Goal: Information Seeking & Learning: Learn about a topic

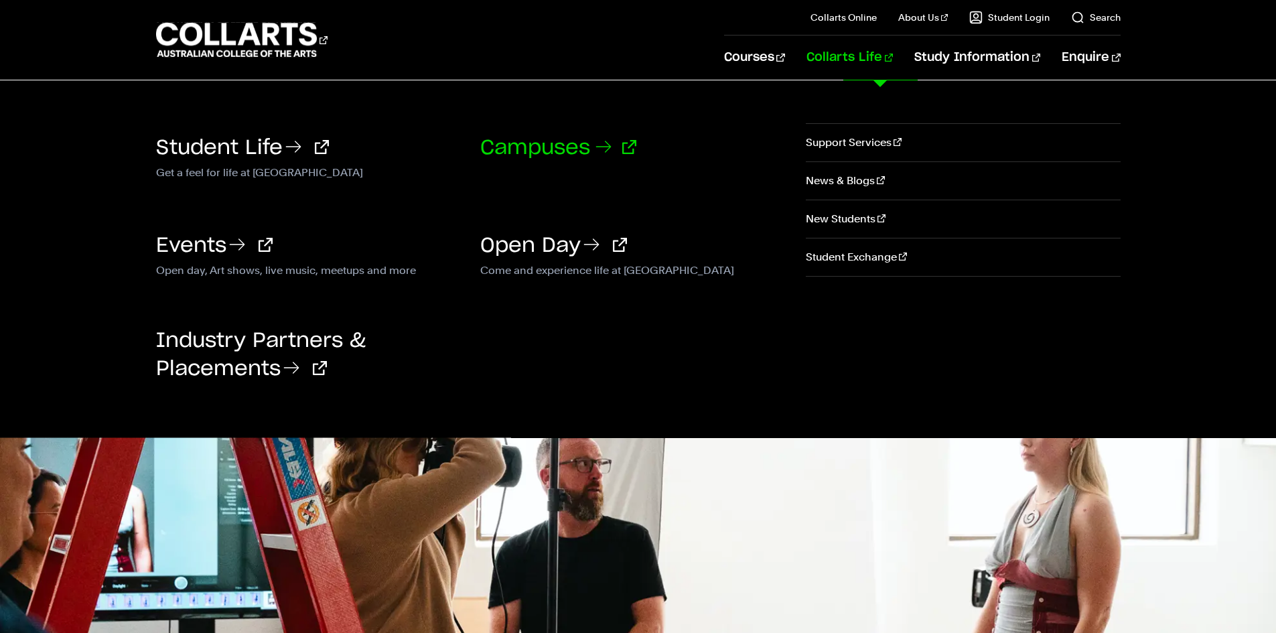
click at [565, 141] on link "Campuses" at bounding box center [558, 148] width 156 height 20
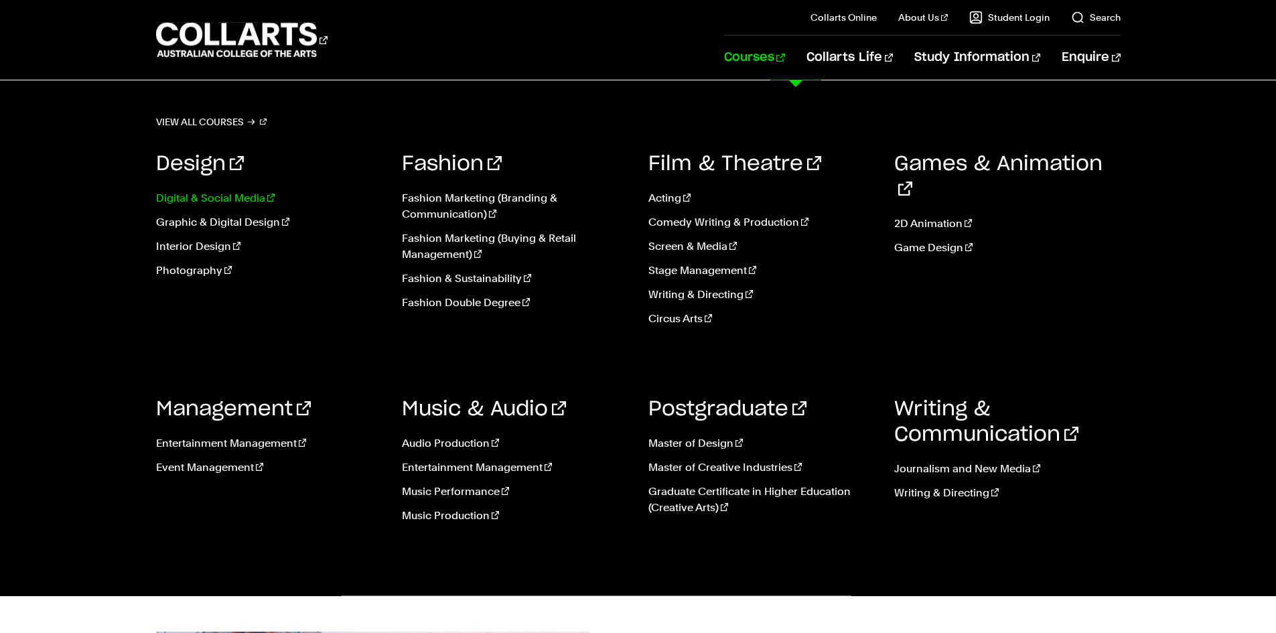
click at [191, 194] on link "Digital & Social Media" at bounding box center [269, 198] width 226 height 16
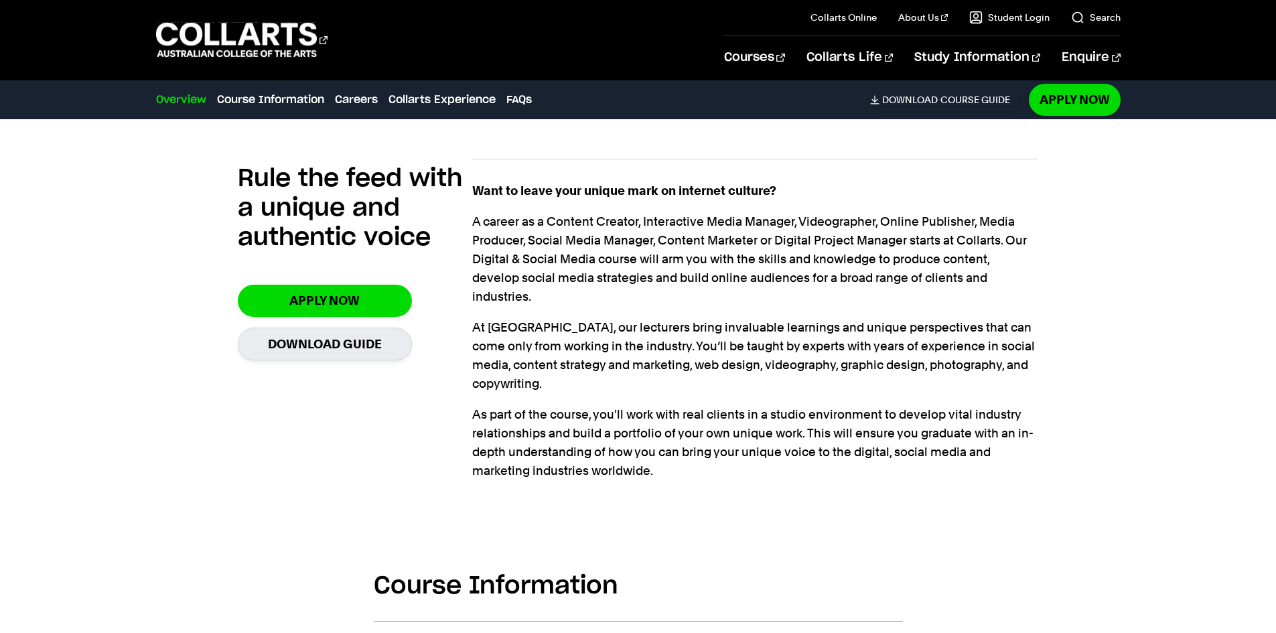
scroll to position [1406, 0]
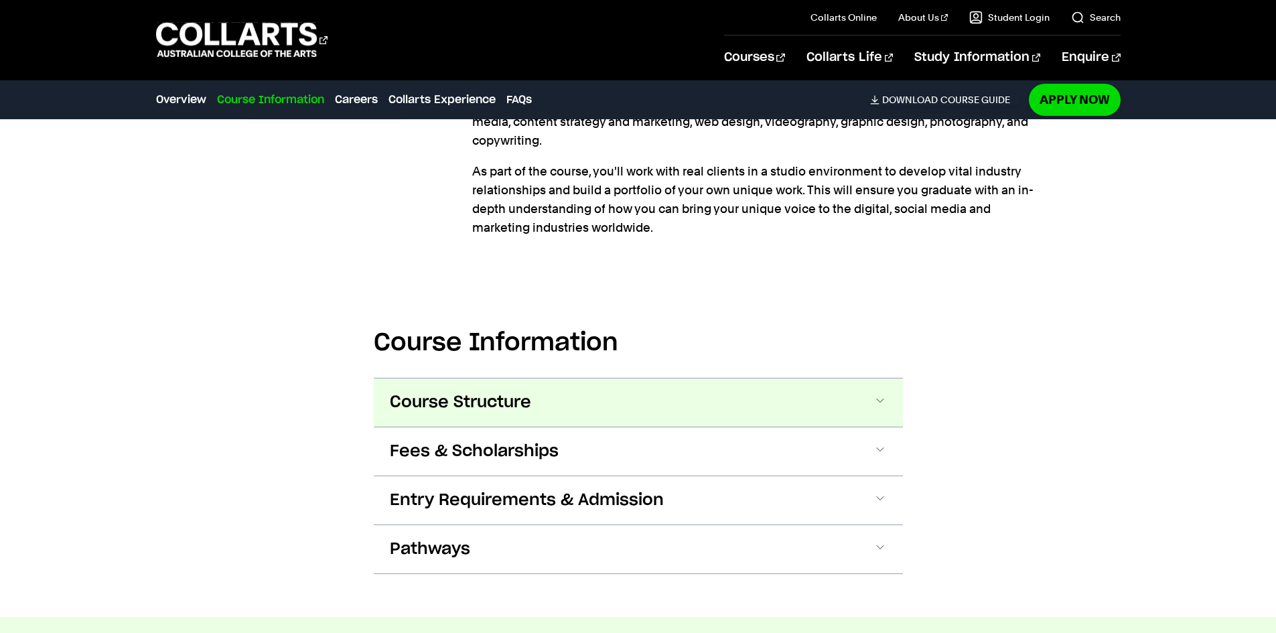
click at [881, 394] on span at bounding box center [879, 402] width 13 height 17
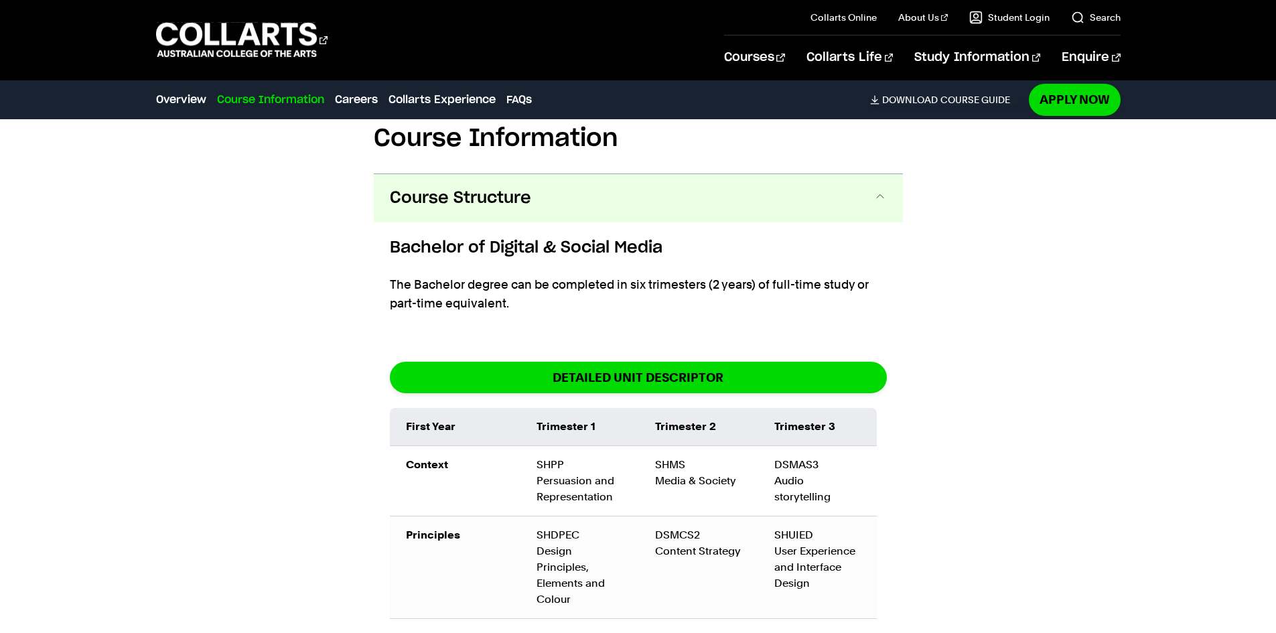
scroll to position [1600, 0]
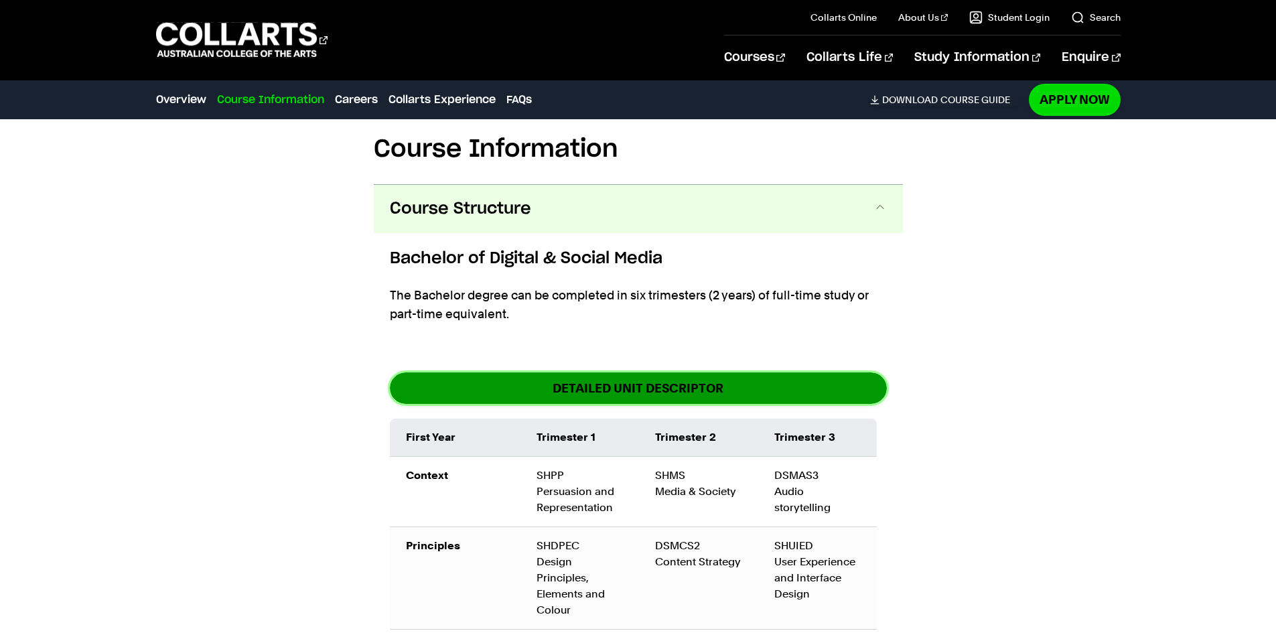
click at [690, 372] on link "DETAILED UNIT DESCRIPTOR" at bounding box center [638, 387] width 497 height 31
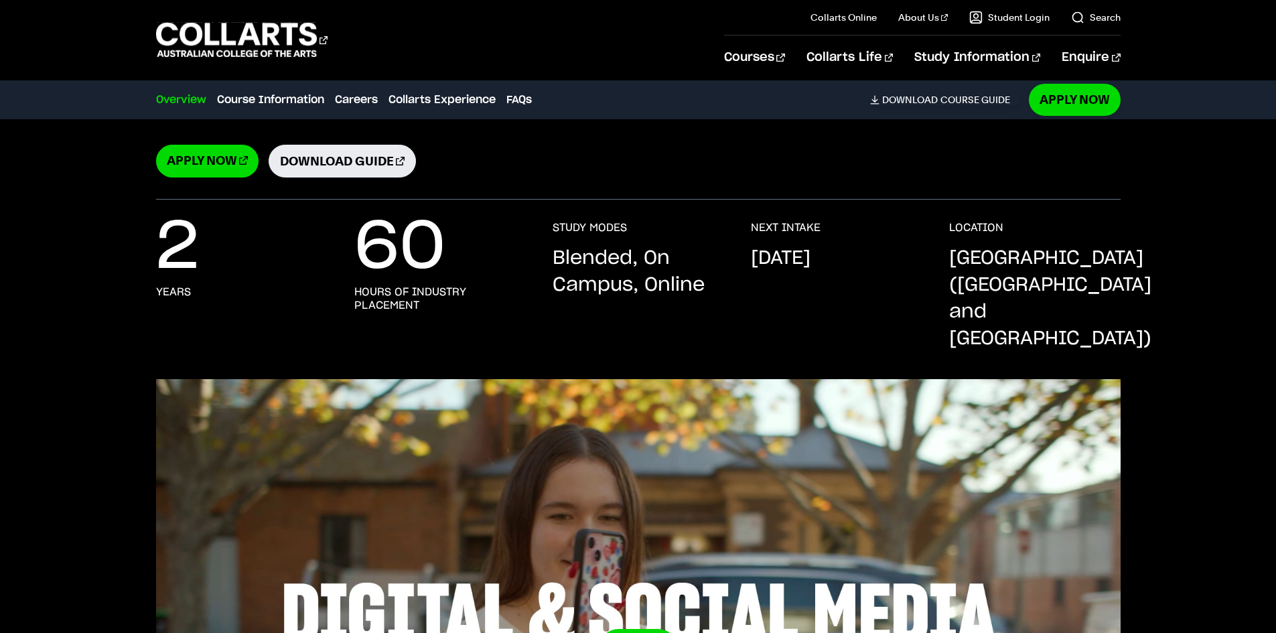
scroll to position [0, 0]
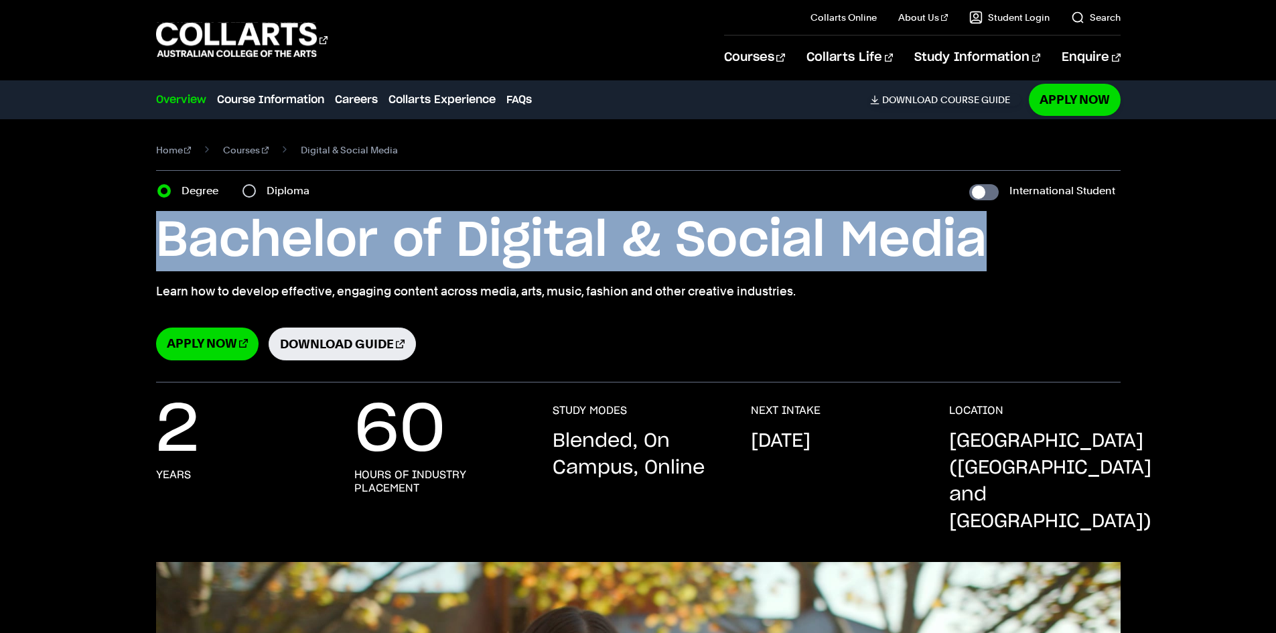
drag, startPoint x: 158, startPoint y: 235, endPoint x: 992, endPoint y: 230, distance: 834.5
click at [992, 230] on h1 "Bachelor of Digital & Social Media" at bounding box center [638, 241] width 964 height 60
copy h1 "Bachelor of Digital & Social Media"
click at [247, 147] on link "Courses" at bounding box center [246, 150] width 46 height 19
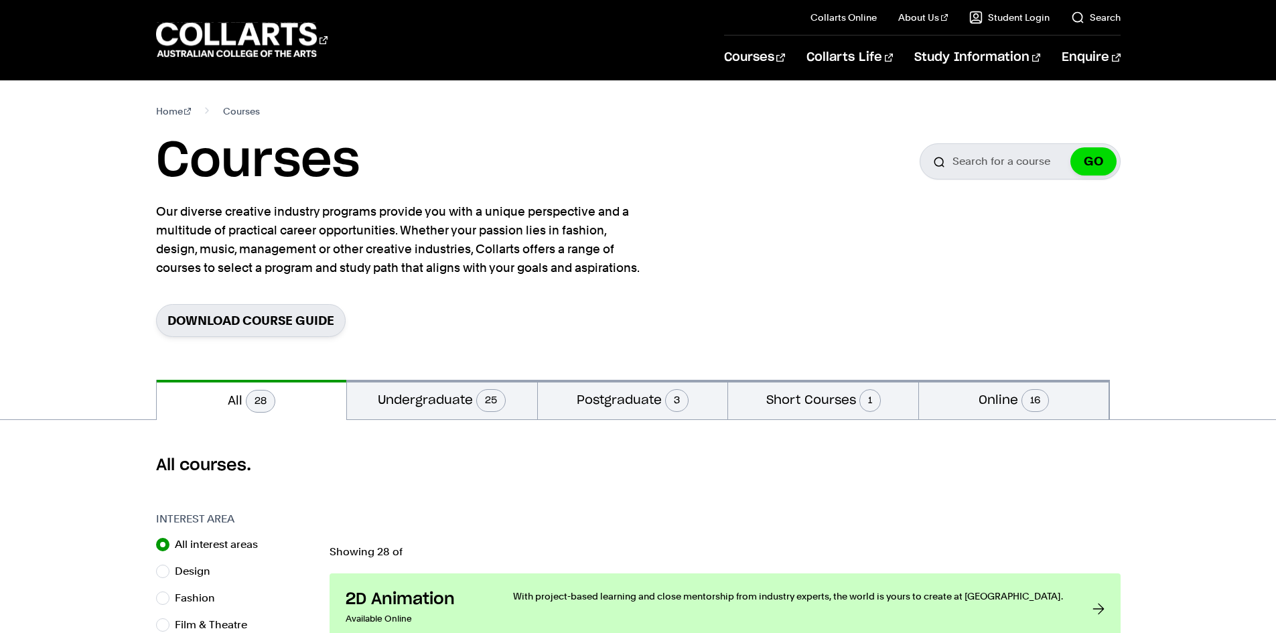
scroll to position [201, 0]
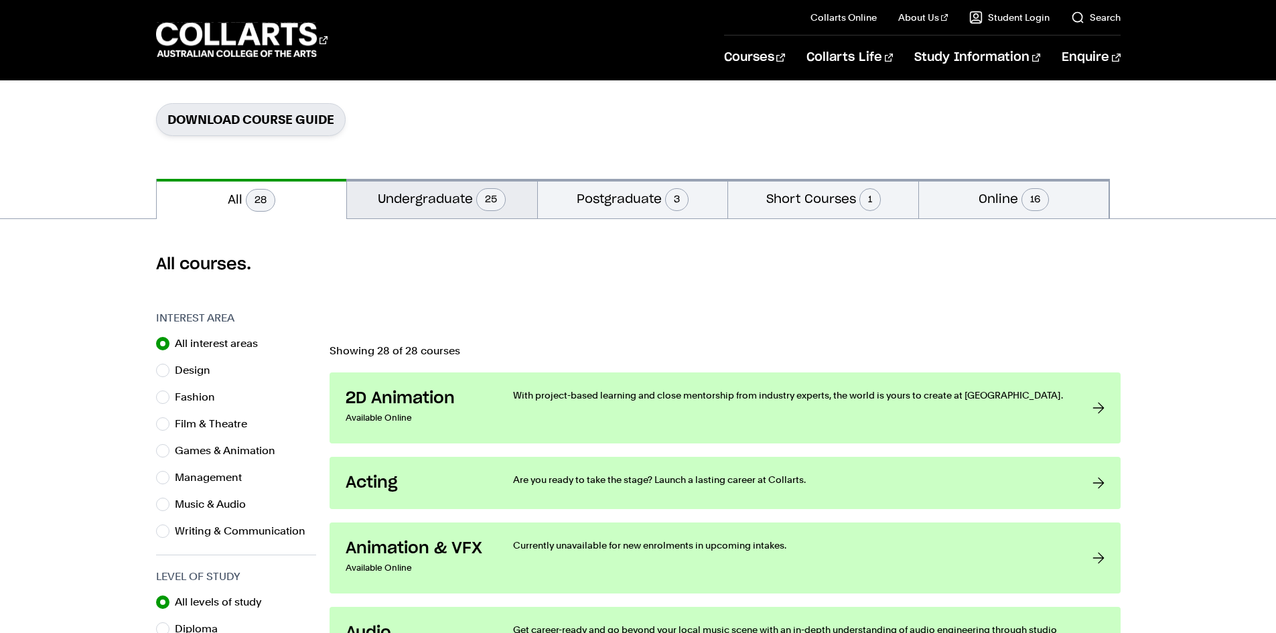
click at [448, 193] on button "Undergraduate 25" at bounding box center [442, 199] width 190 height 40
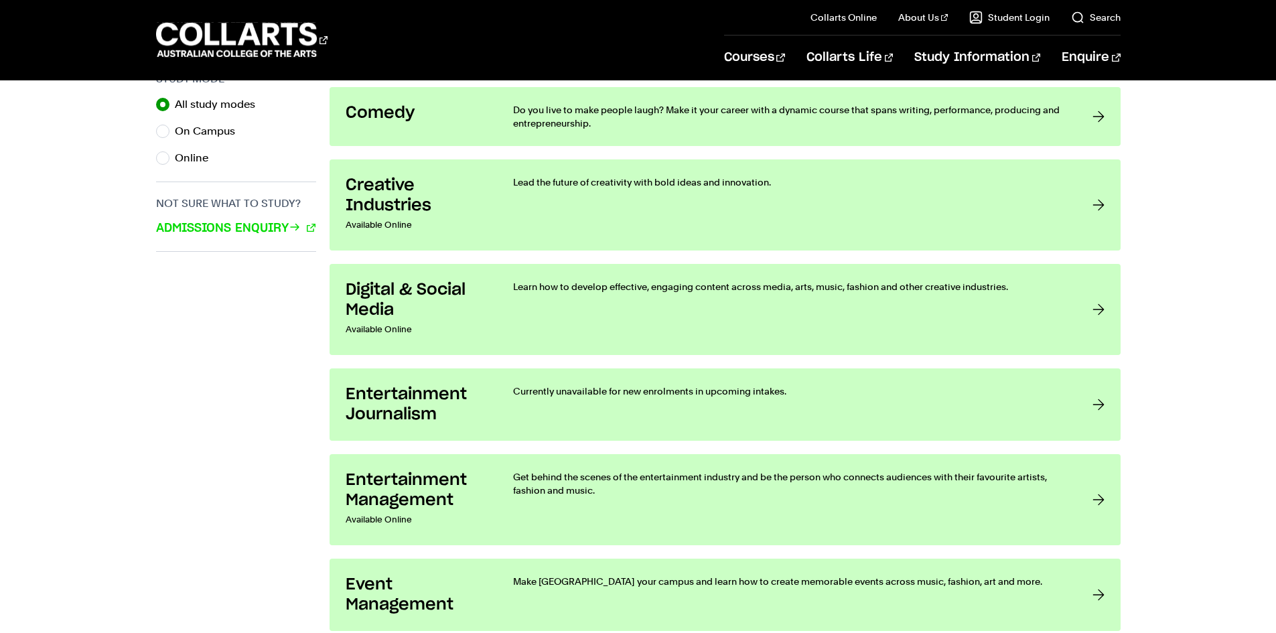
scroll to position [938, 0]
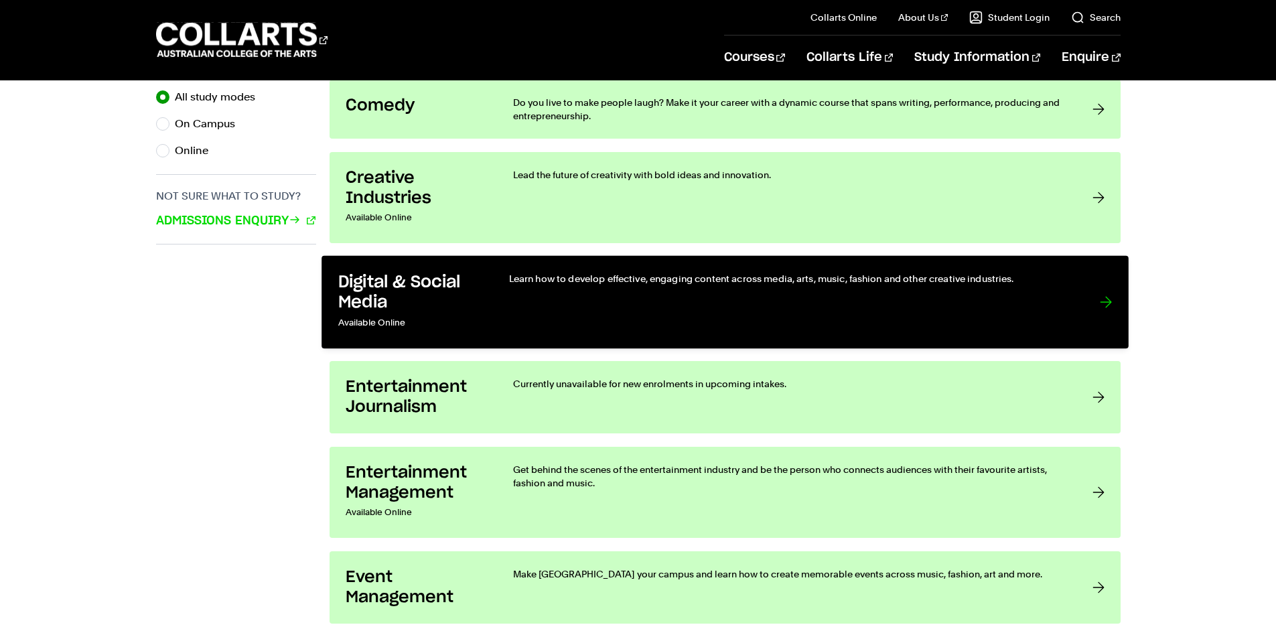
click at [433, 276] on h3 "Digital & Social Media" at bounding box center [409, 292] width 143 height 41
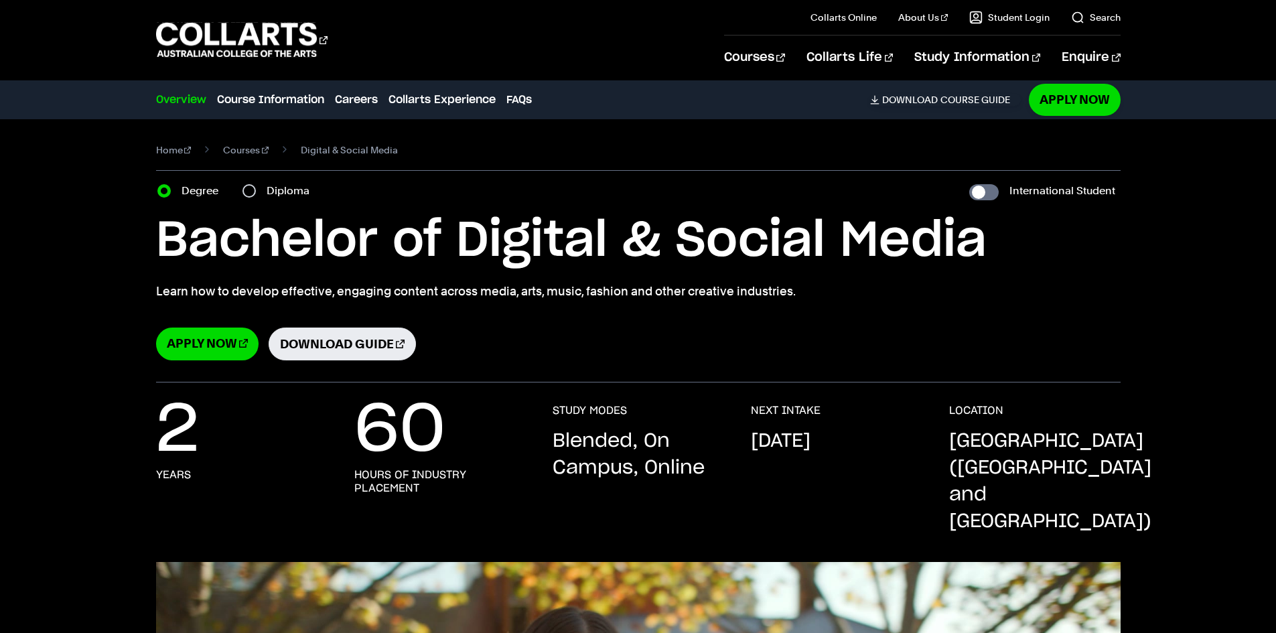
click at [80, 281] on div "Home Courses Digital & Social Media Course variant Degree Diploma International…" at bounding box center [638, 250] width 1181 height 263
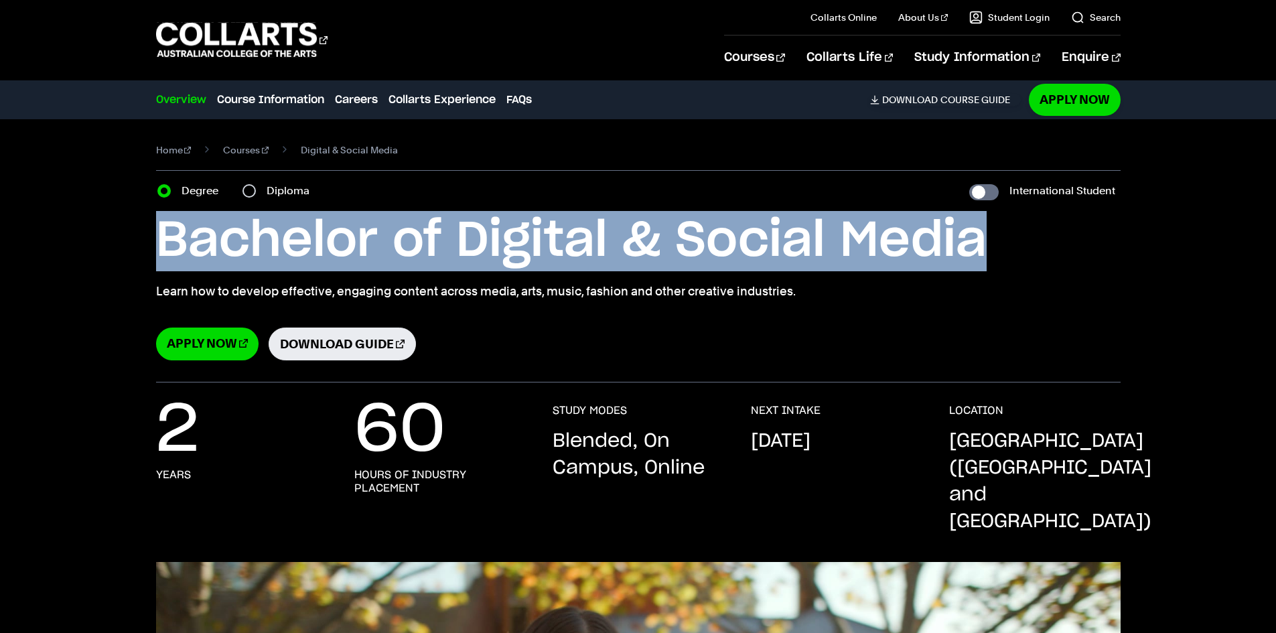
drag, startPoint x: 172, startPoint y: 244, endPoint x: 990, endPoint y: 234, distance: 817.7
click at [990, 234] on h1 "Bachelor of Digital & Social Media" at bounding box center [638, 241] width 964 height 60
click at [991, 194] on input "International Student" at bounding box center [983, 192] width 29 height 16
checkbox input "true"
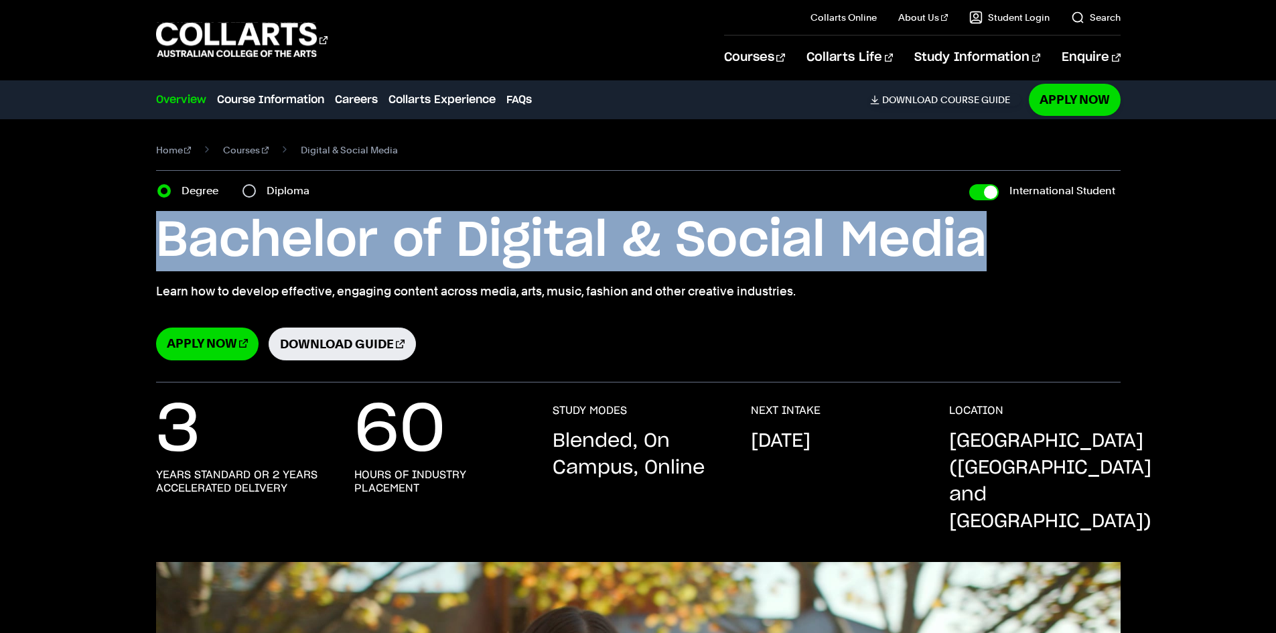
drag, startPoint x: 159, startPoint y: 242, endPoint x: 1025, endPoint y: 230, distance: 865.3
click at [1026, 230] on h1 "Bachelor of Digital & Social Media" at bounding box center [638, 241] width 964 height 60
click at [281, 34] on 1 "Go to homepage" at bounding box center [236, 40] width 161 height 35
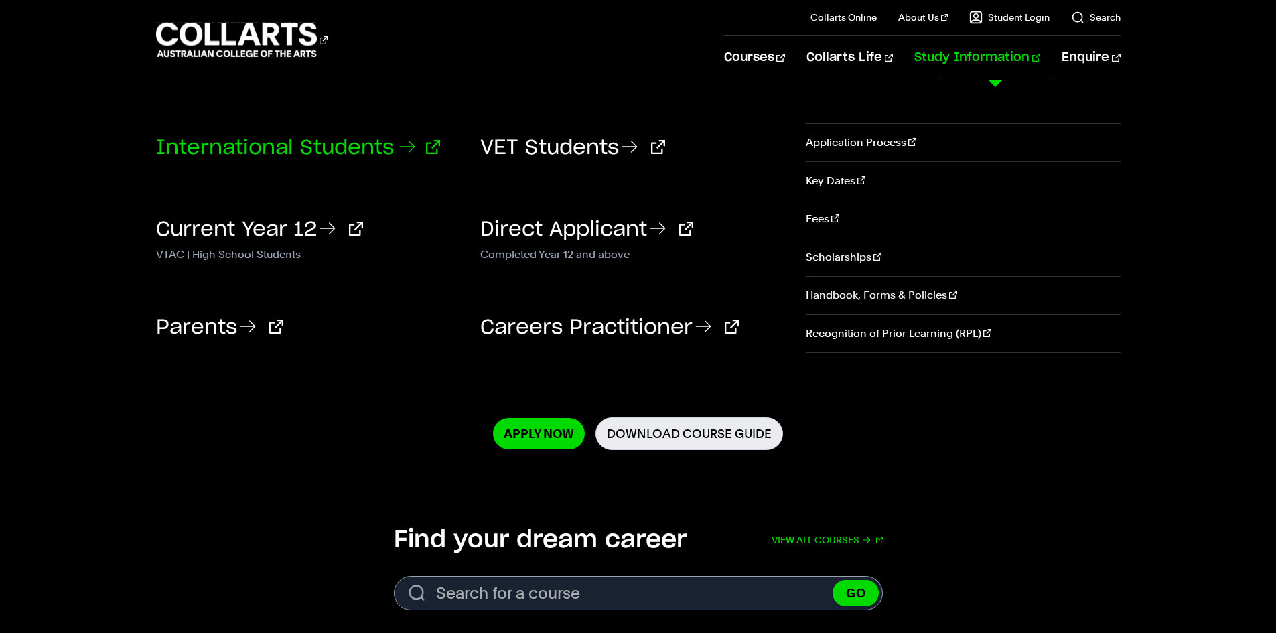
click at [251, 147] on link "International Students" at bounding box center [298, 148] width 284 height 20
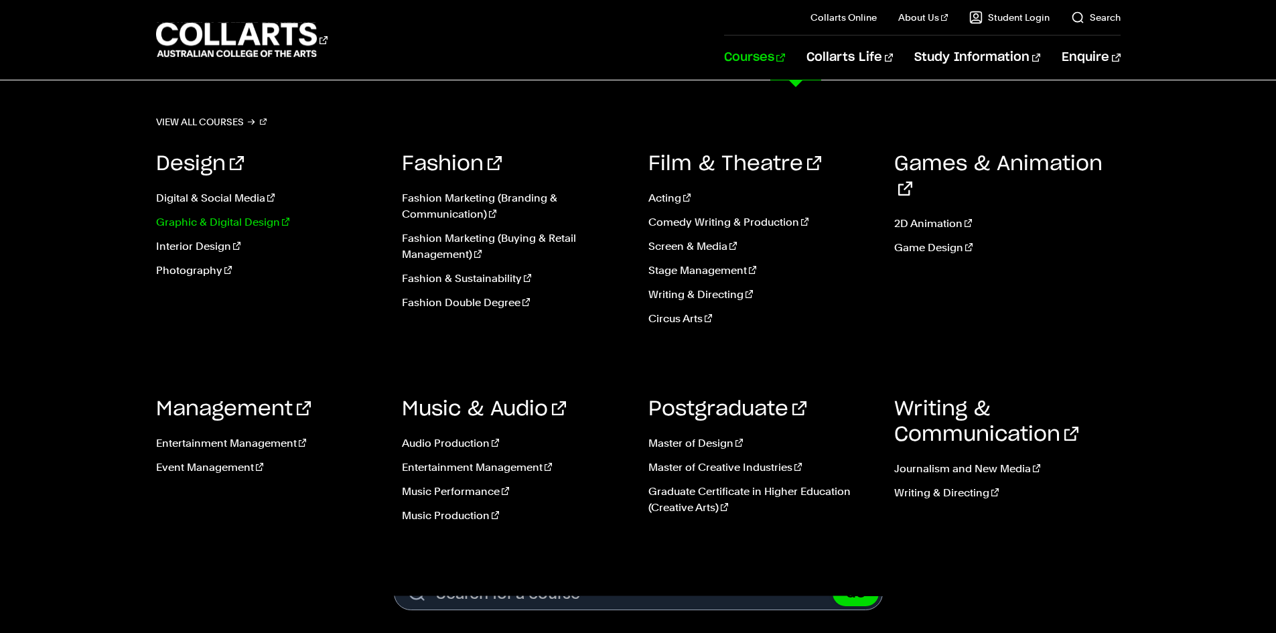
click at [225, 224] on link "Graphic & Digital Design" at bounding box center [269, 222] width 226 height 16
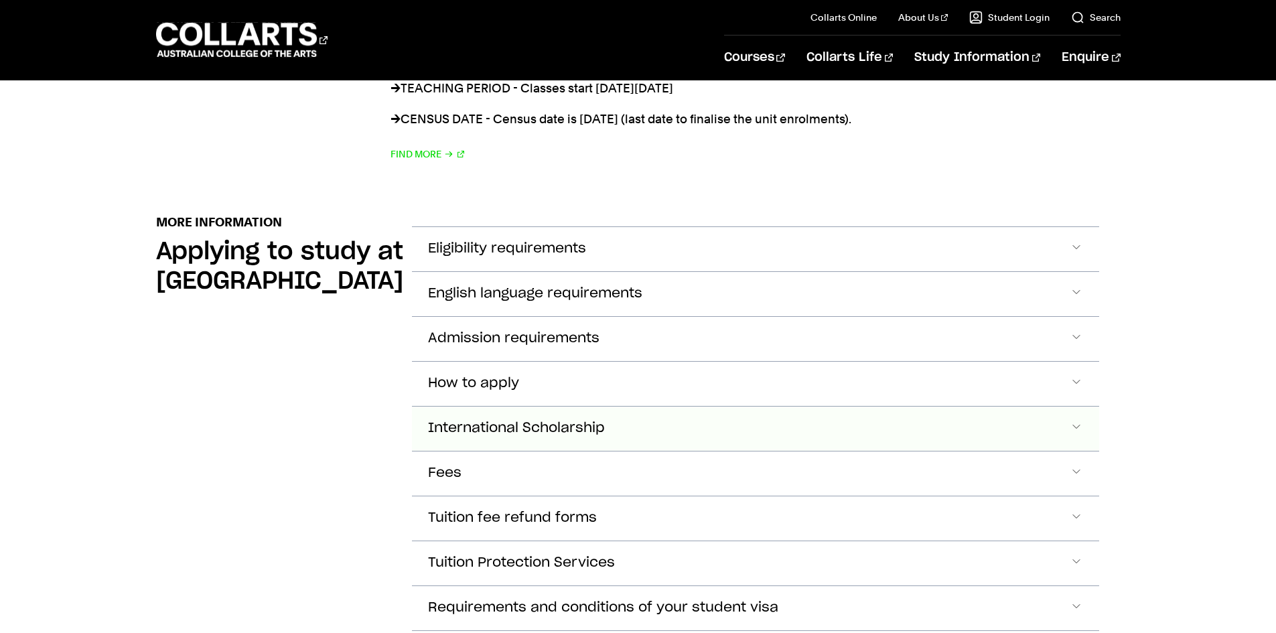
scroll to position [1473, 0]
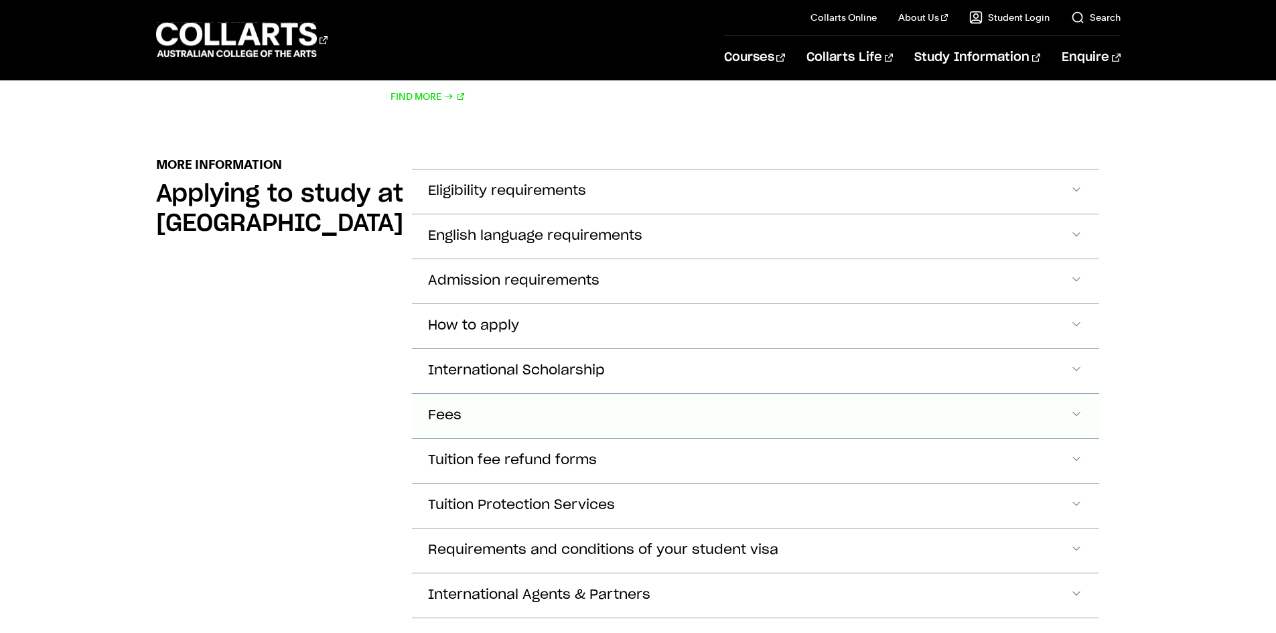
click at [1075, 407] on span "Accordion Section" at bounding box center [1075, 415] width 13 height 17
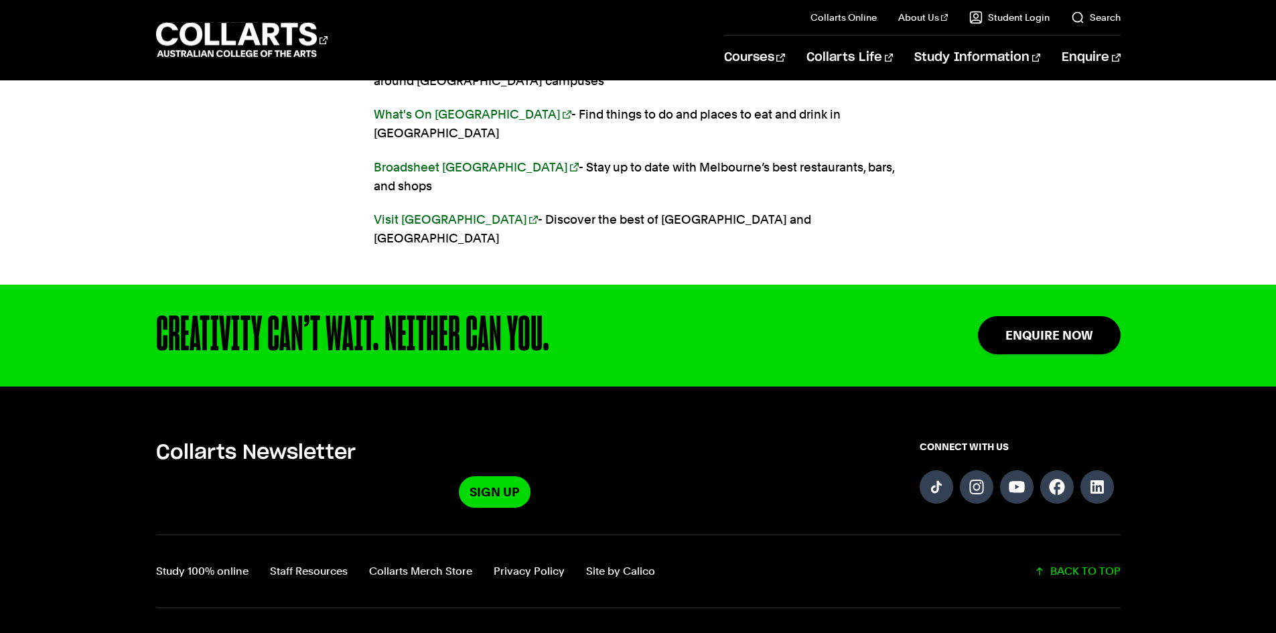
scroll to position [4068, 0]
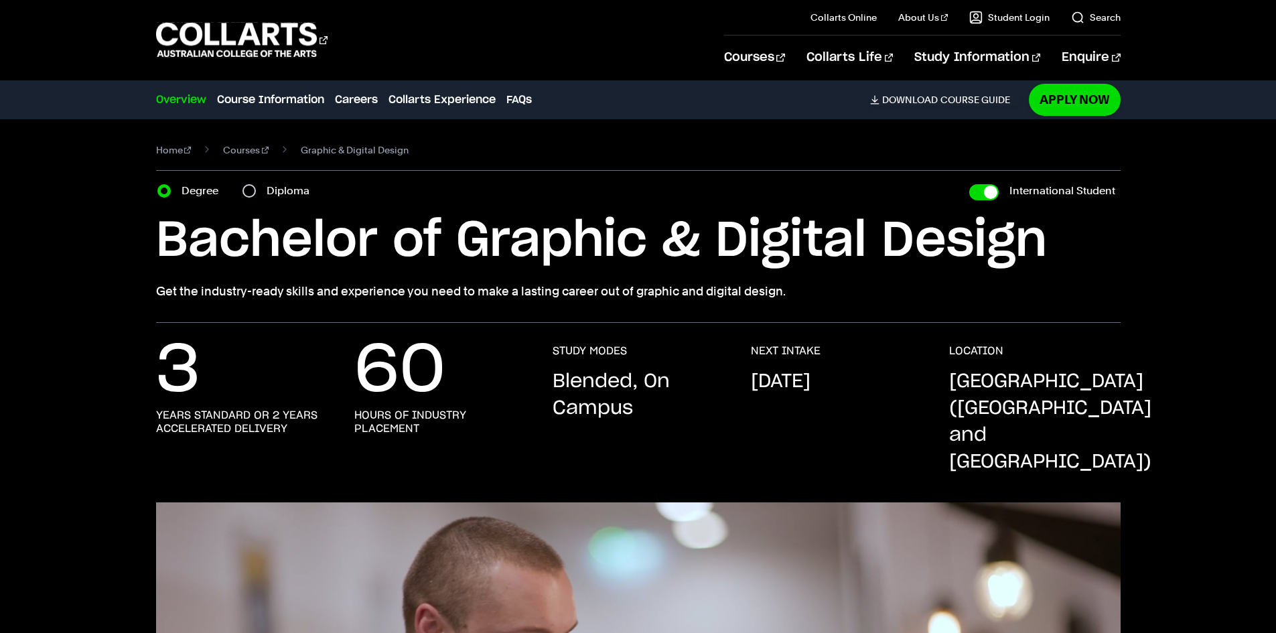
drag, startPoint x: 160, startPoint y: 239, endPoint x: 1045, endPoint y: 237, distance: 885.3
click at [1045, 237] on h1 "Bachelor of Graphic & Digital Design" at bounding box center [638, 241] width 964 height 60
copy h1 "Bachelor of Graphic & Digital Design"
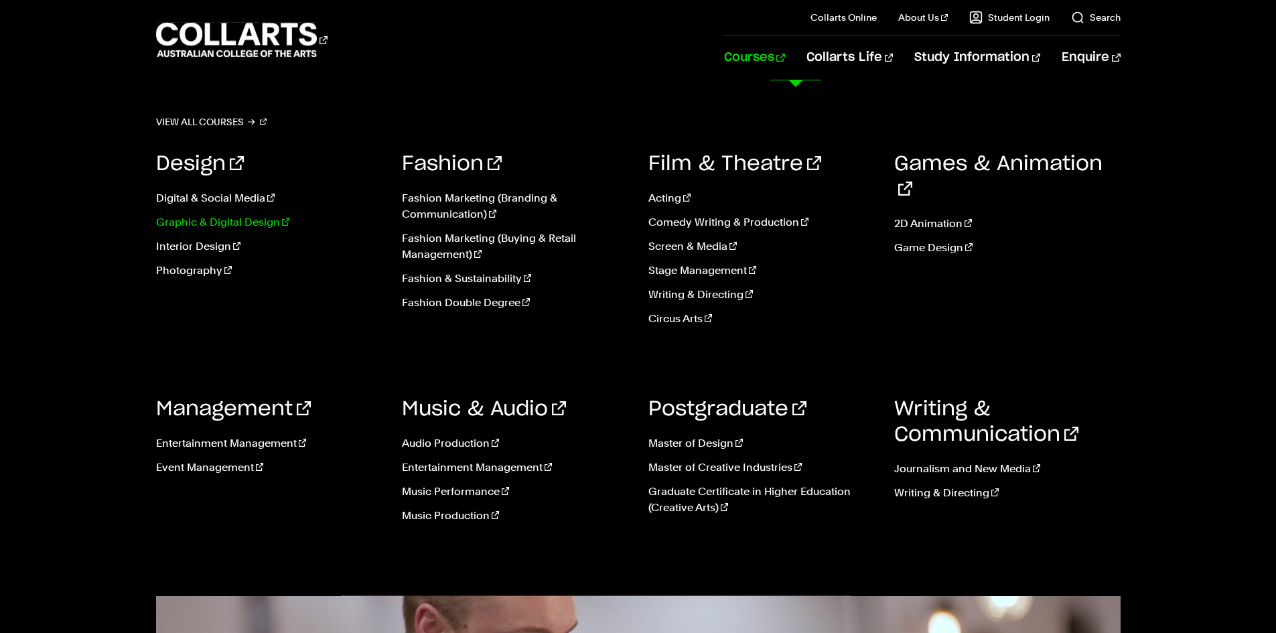
click at [250, 222] on link "Graphic & Digital Design" at bounding box center [269, 222] width 226 height 16
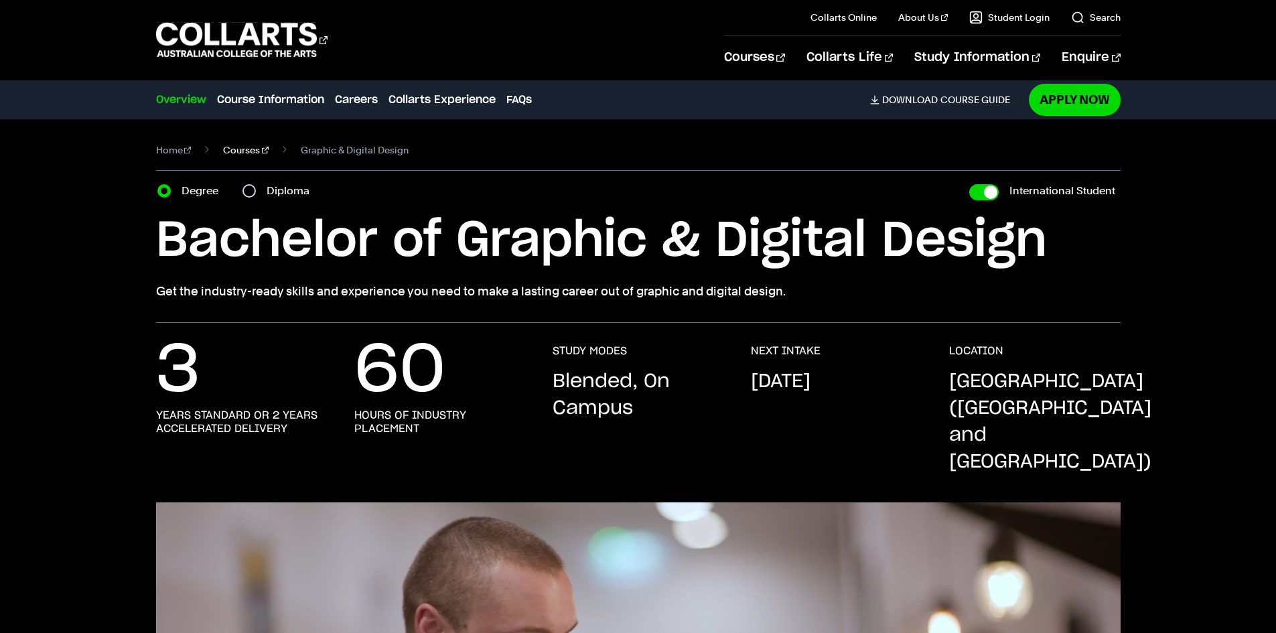
click at [235, 145] on link "Courses" at bounding box center [246, 150] width 46 height 19
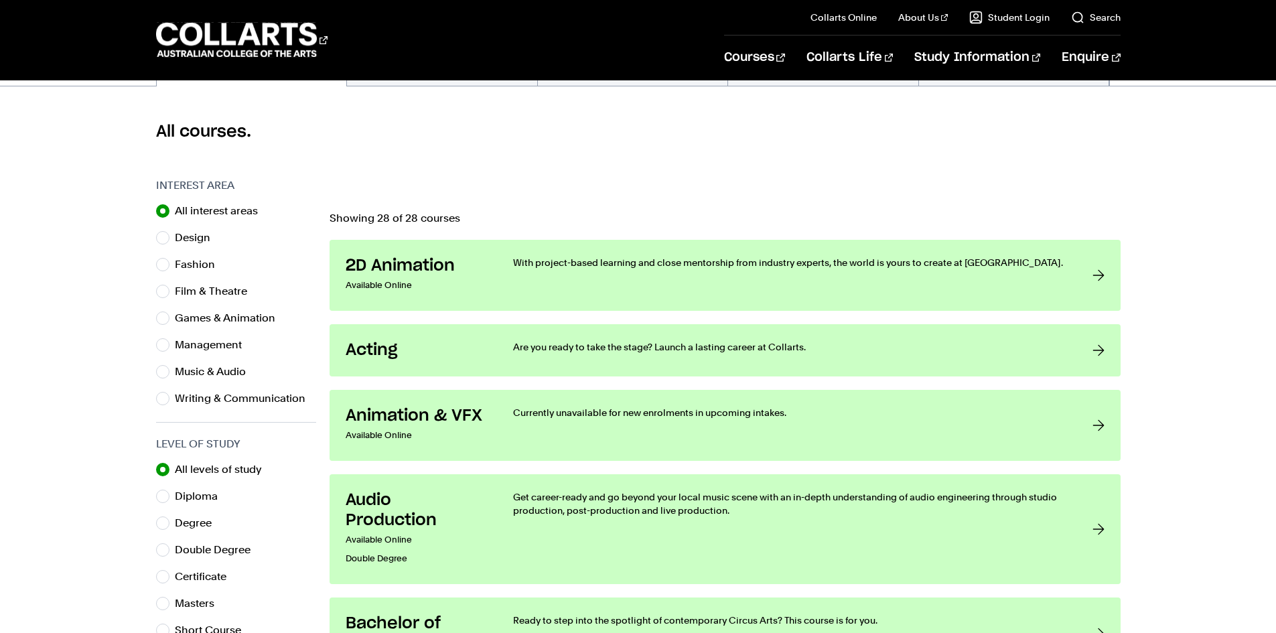
scroll to position [335, 0]
click at [167, 238] on input "Design" at bounding box center [162, 236] width 13 height 13
radio input "true"
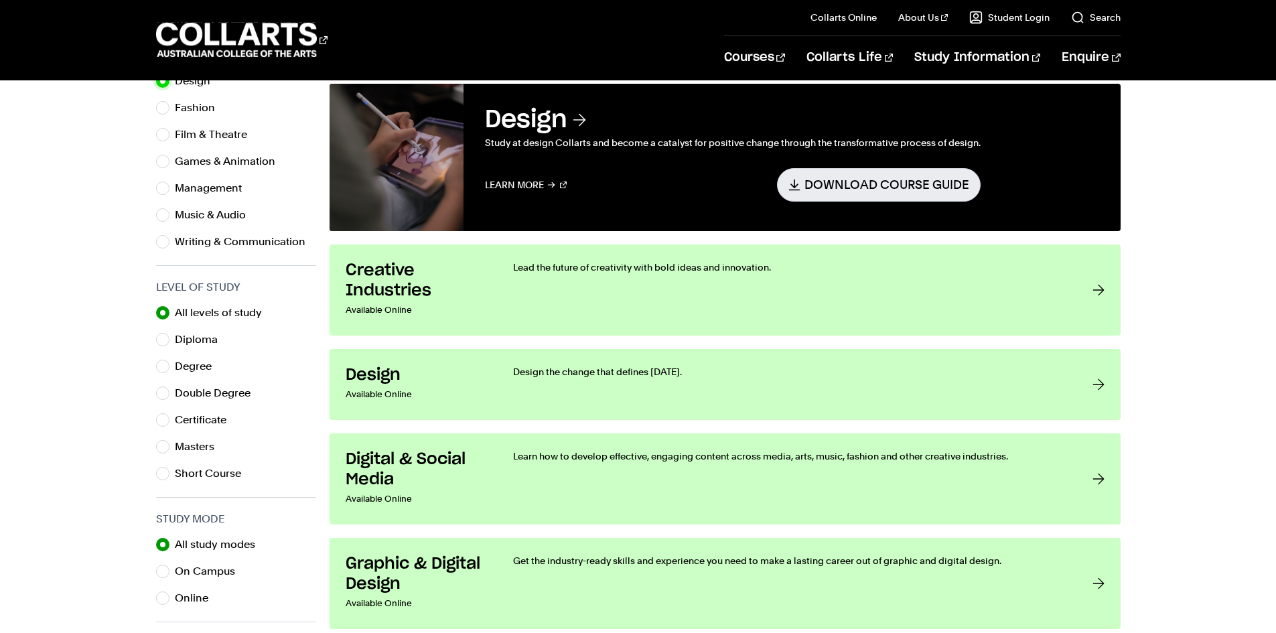
scroll to position [603, 0]
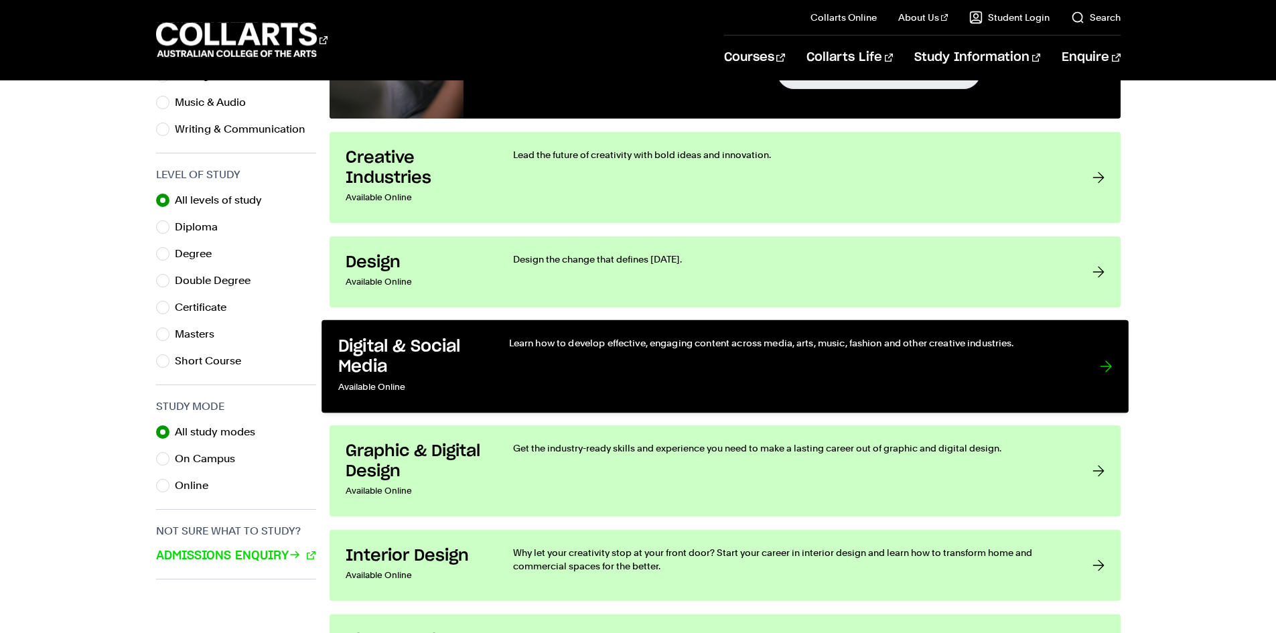
click at [638, 356] on div "Learn how to develop effective, engaging content across media, arts, music, fas…" at bounding box center [789, 366] width 563 height 60
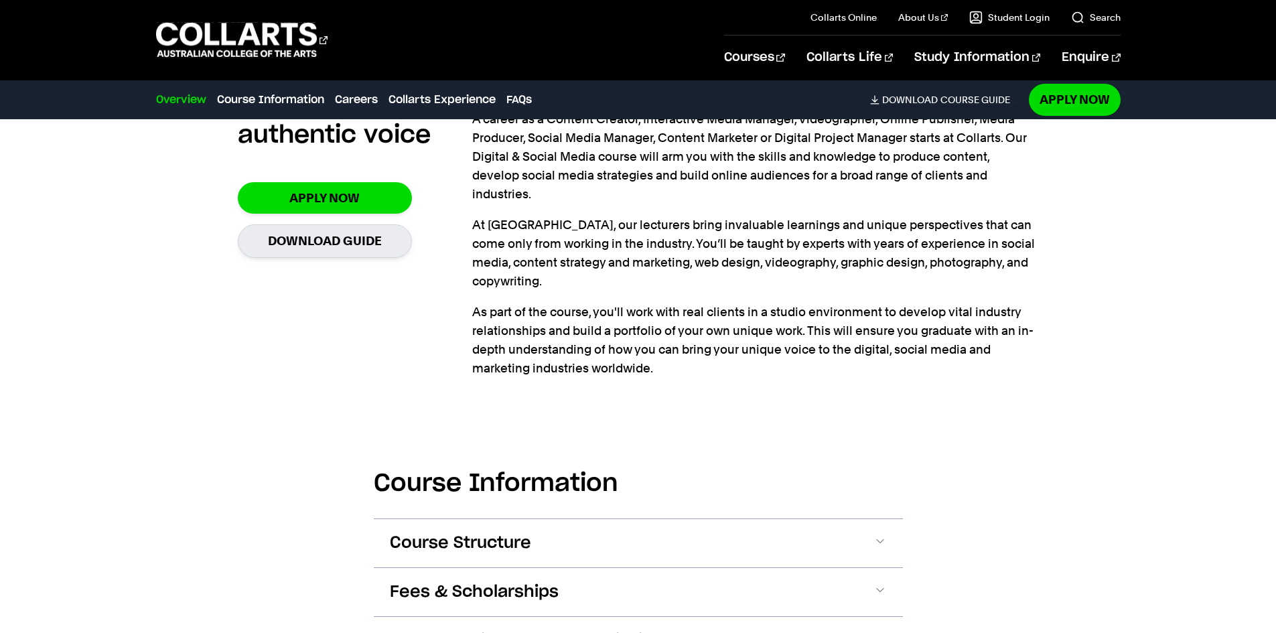
scroll to position [1272, 0]
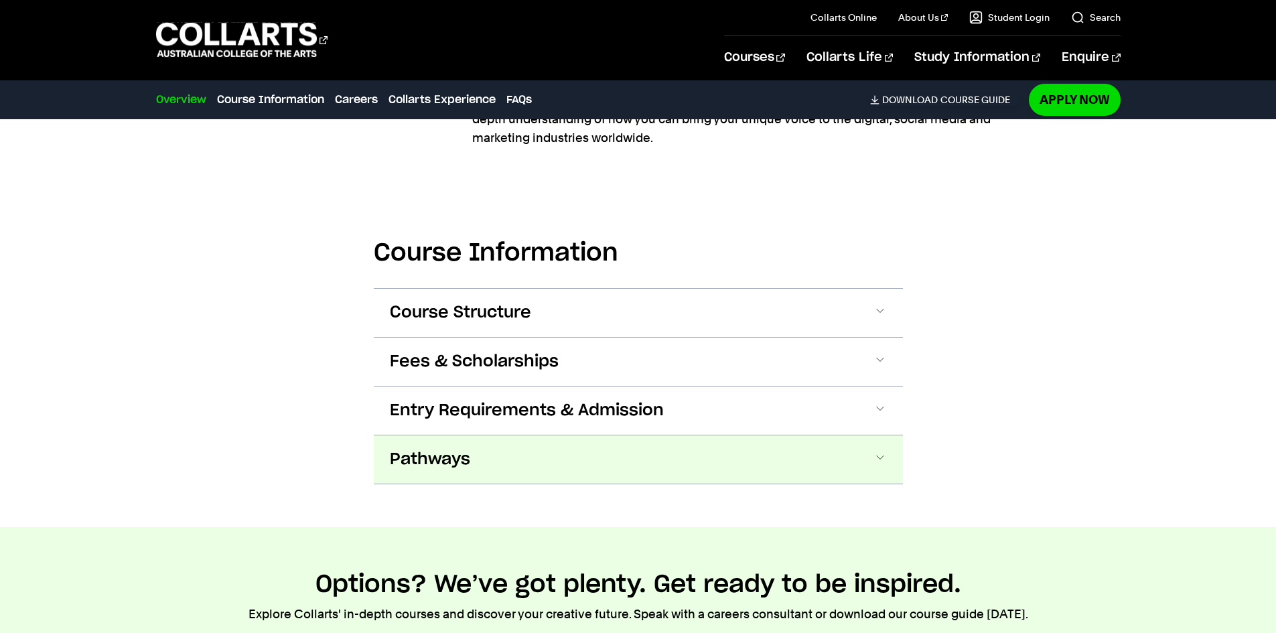
click at [876, 451] on span at bounding box center [879, 459] width 13 height 17
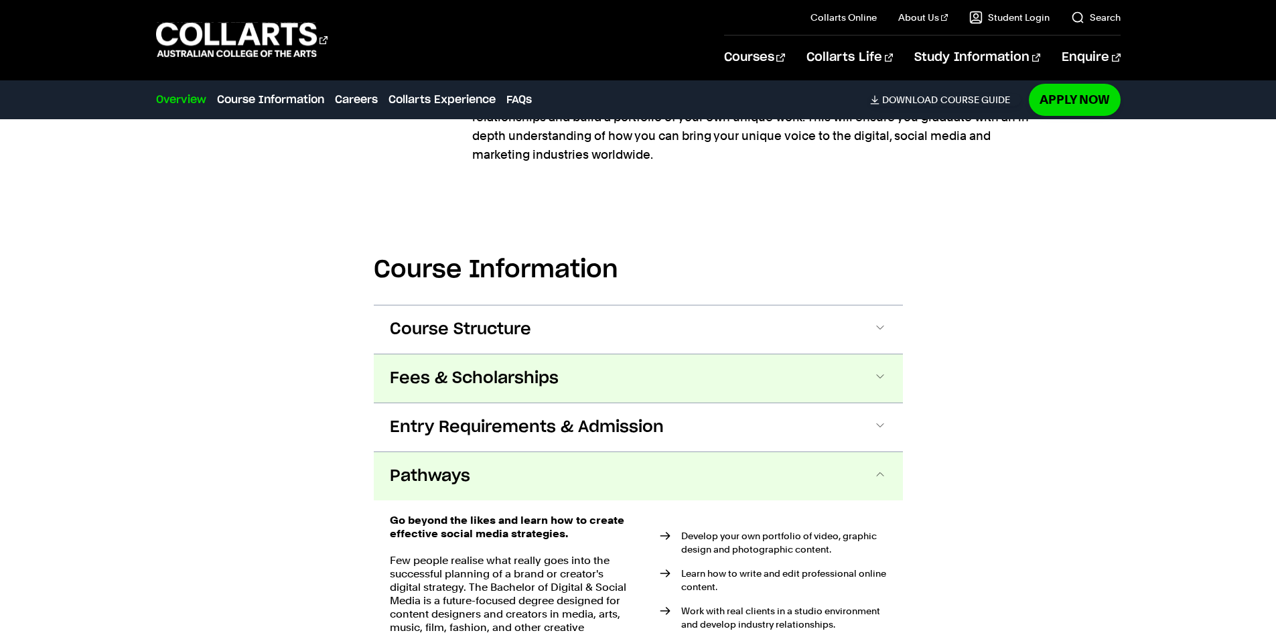
scroll to position [1255, 0]
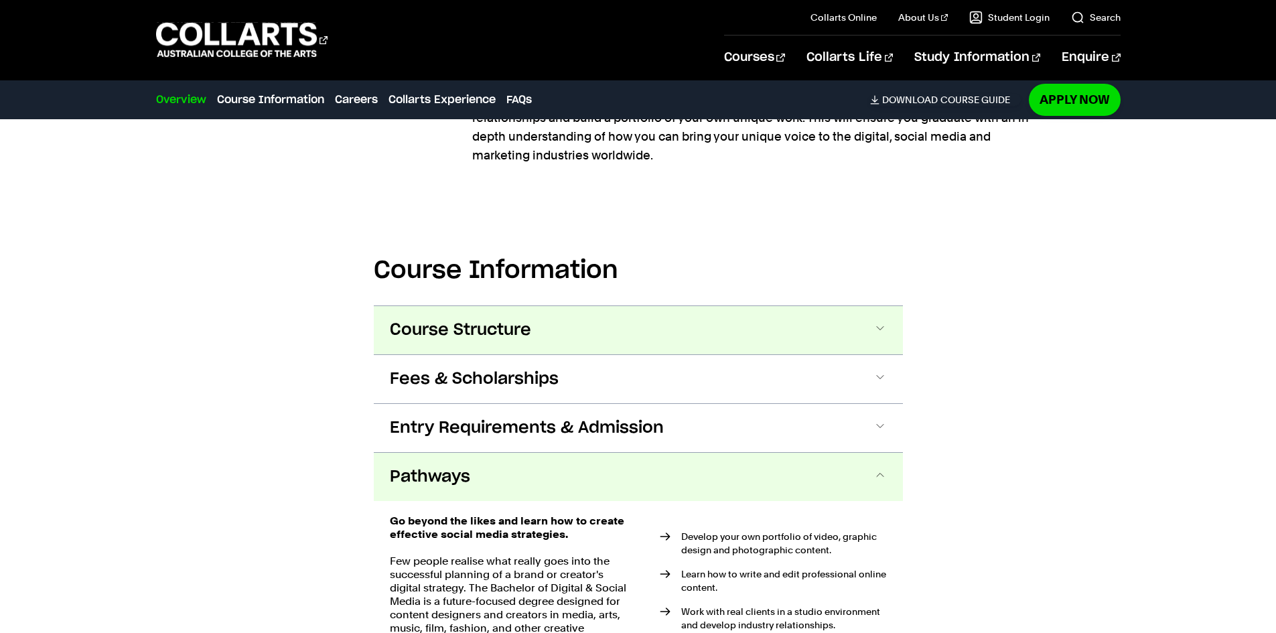
click at [879, 321] on span at bounding box center [879, 329] width 13 height 17
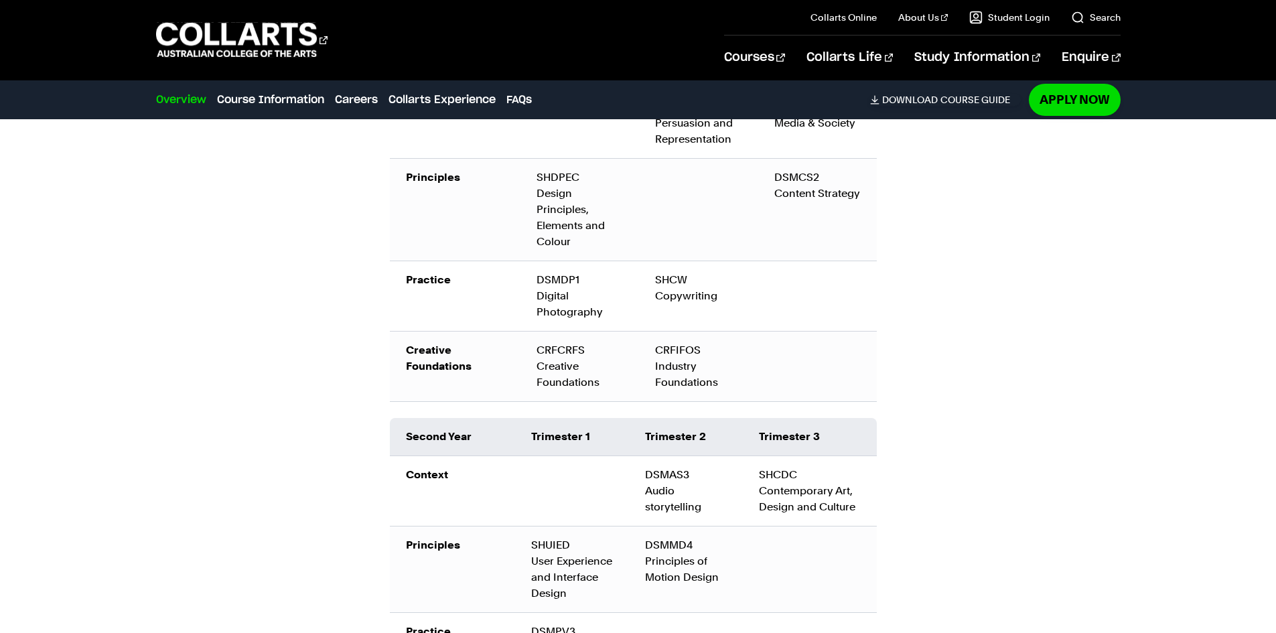
scroll to position [1778, 0]
